Goal: Information Seeking & Learning: Learn about a topic

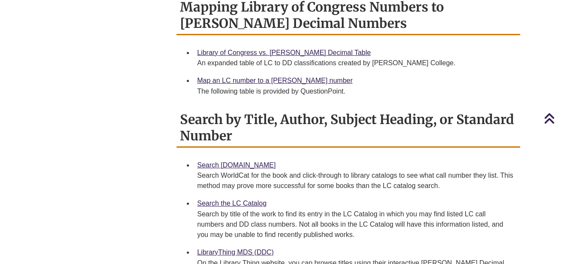
scroll to position [426, 0]
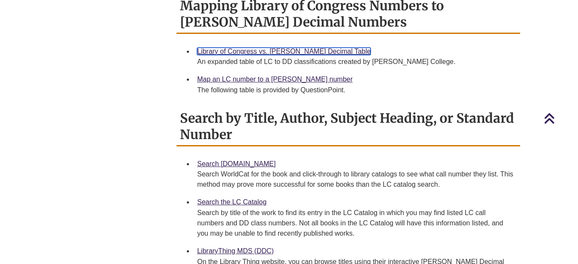
click at [243, 48] on link "Library of Congress vs. [PERSON_NAME] Decimal Table" at bounding box center [284, 51] width 174 height 7
click at [279, 48] on link "Library of Congress vs. [PERSON_NAME] Decimal Table" at bounding box center [284, 51] width 174 height 7
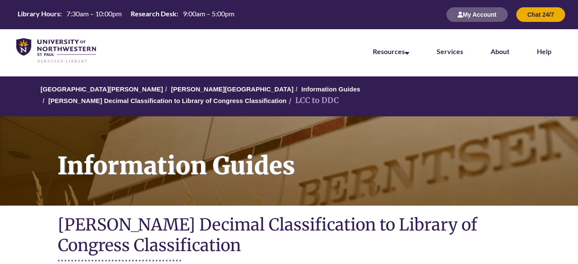
scroll to position [426, 0]
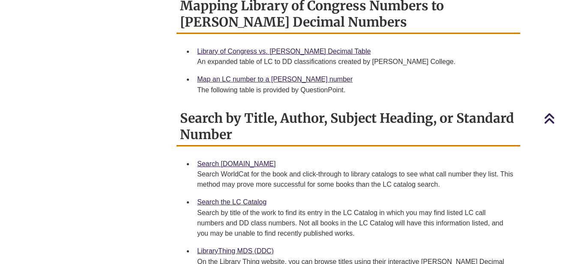
drag, startPoint x: 344, startPoint y: 39, endPoint x: 318, endPoint y: 39, distance: 26.6
click at [318, 46] on div "Library of Congress vs. Dewey Decimal Table An expanded table of LC to DD class…" at bounding box center [355, 56] width 316 height 21
drag, startPoint x: 342, startPoint y: 40, endPoint x: 193, endPoint y: 42, distance: 148.7
click at [194, 42] on li "Library of Congress vs. Dewey Decimal Table An expanded table of LC to DD class…" at bounding box center [355, 56] width 323 height 28
copy link "Library of Congress vs. [PERSON_NAME] Decimal Table"
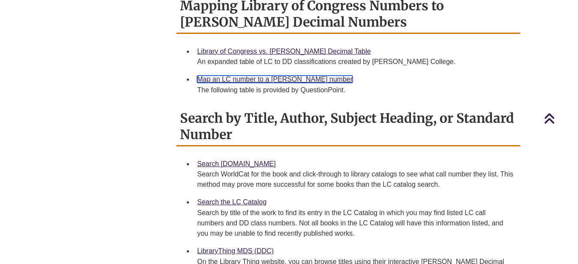
click at [241, 75] on link "Map an LC number to a [PERSON_NAME] number" at bounding box center [275, 78] width 156 height 7
